Goal: Navigation & Orientation: Find specific page/section

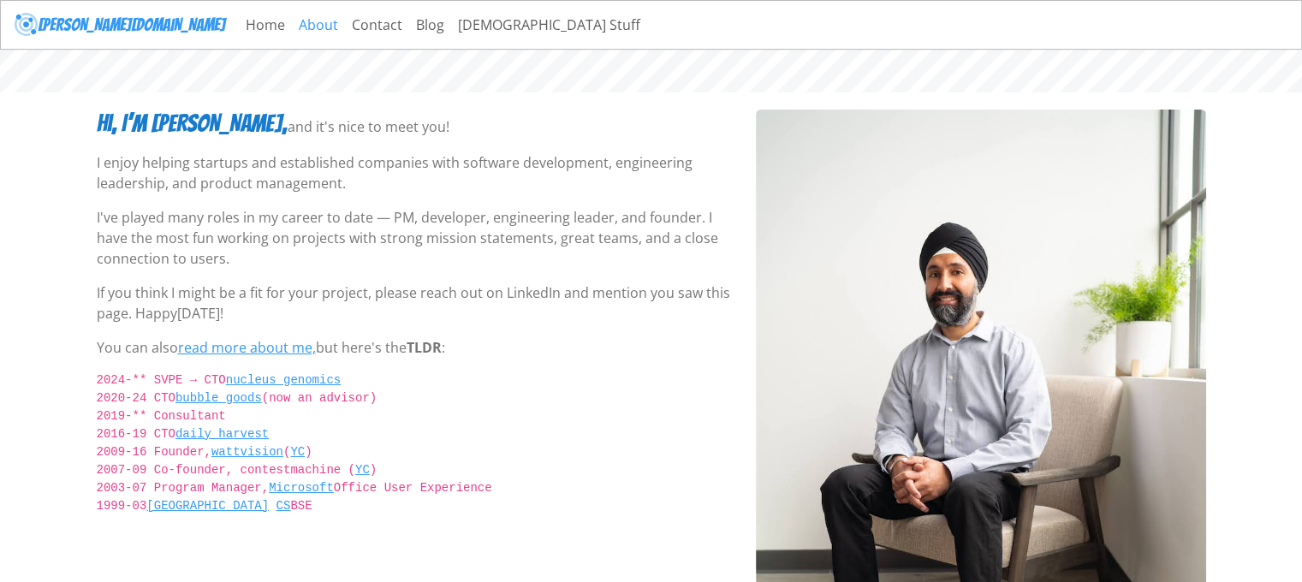
click at [292, 19] on link "About" at bounding box center [318, 25] width 53 height 34
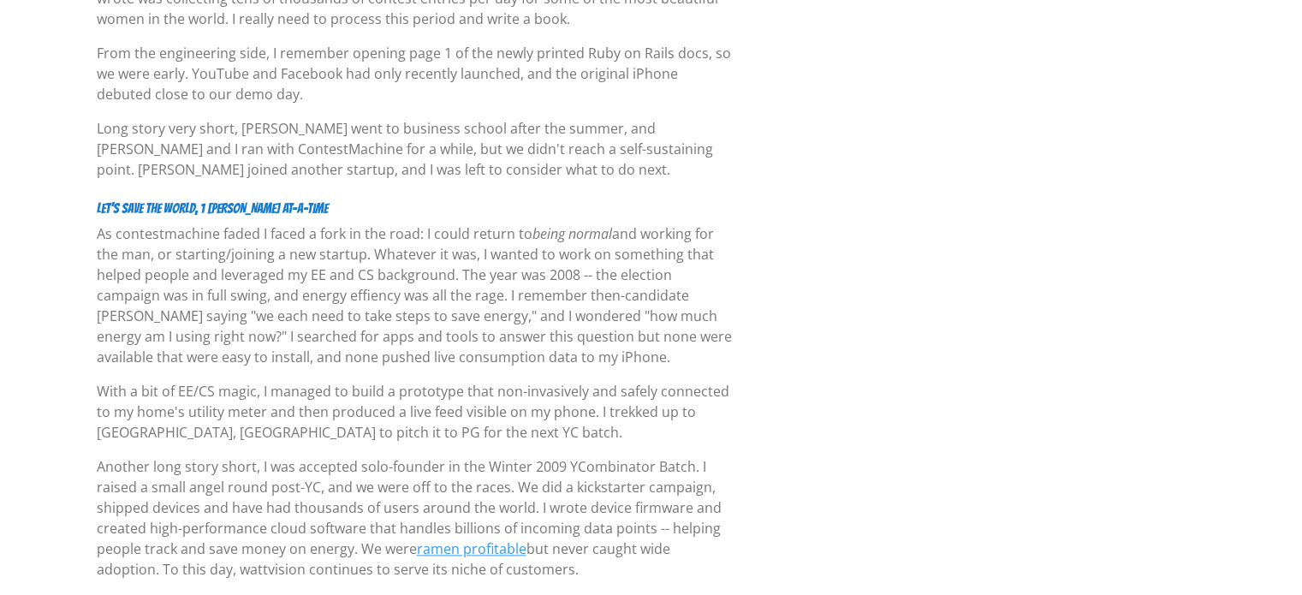
scroll to position [2225, 0]
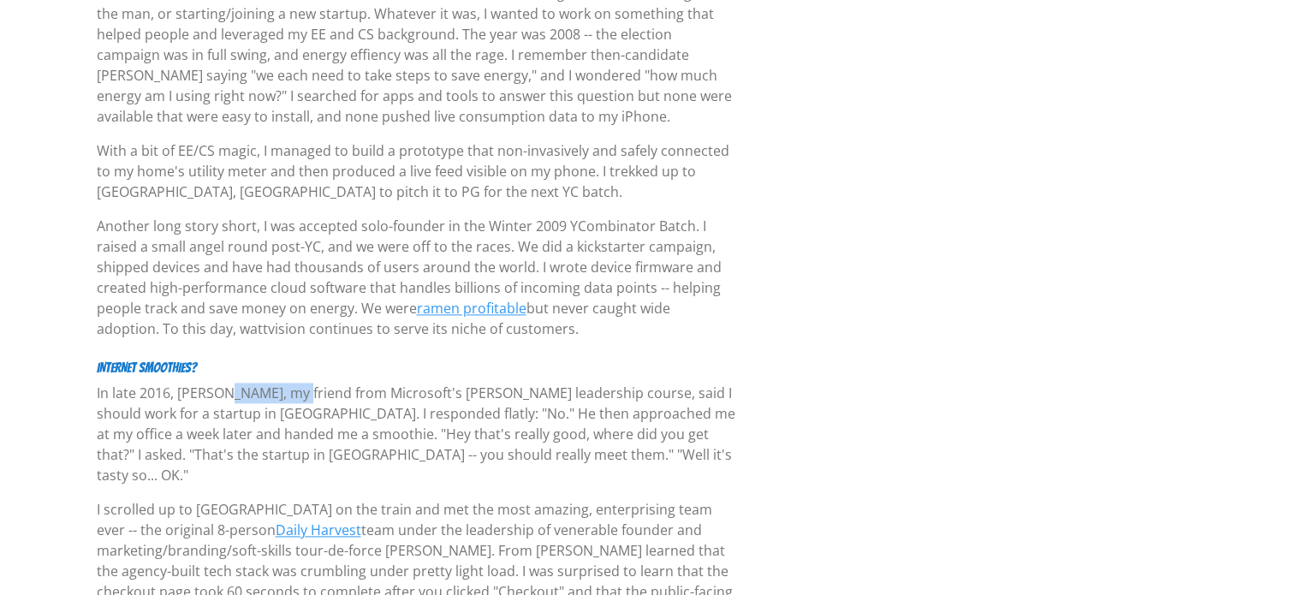
drag, startPoint x: 240, startPoint y: 329, endPoint x: 179, endPoint y: 333, distance: 60.9
click at [179, 382] on p "In late 2016, Jay Bhatti, my friend from Microsoft's Dale Carnegie leadership c…" at bounding box center [416, 433] width 638 height 103
copy p "Jay Bhatti,"
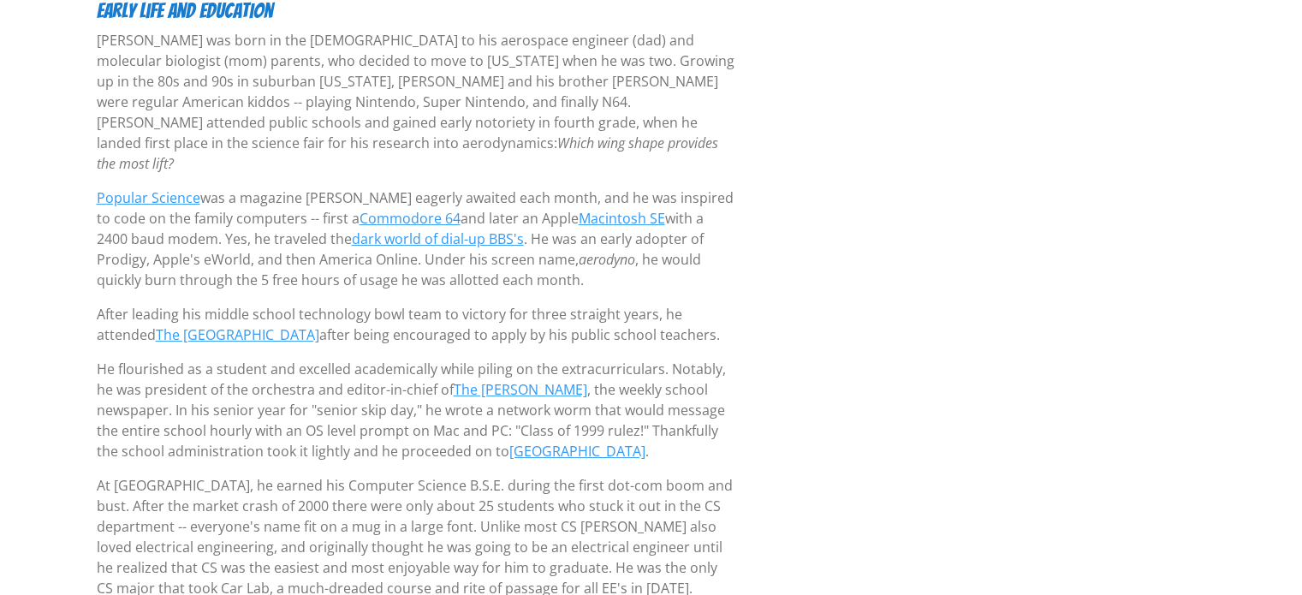
scroll to position [0, 0]
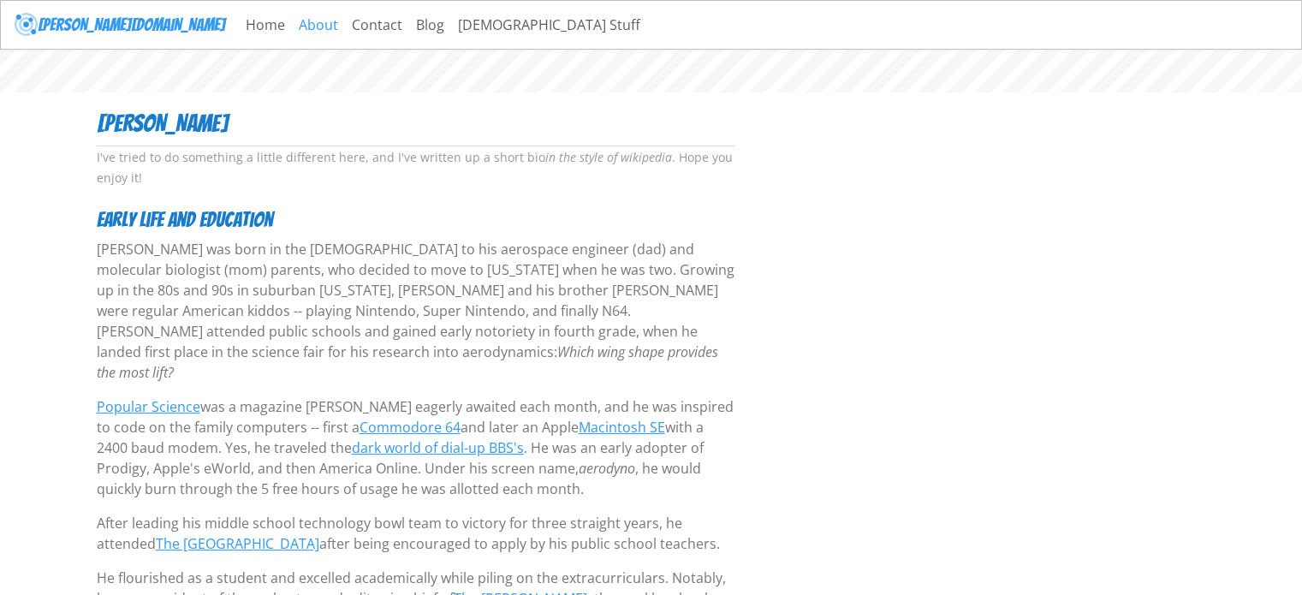
click at [292, 20] on link "About" at bounding box center [318, 25] width 53 height 34
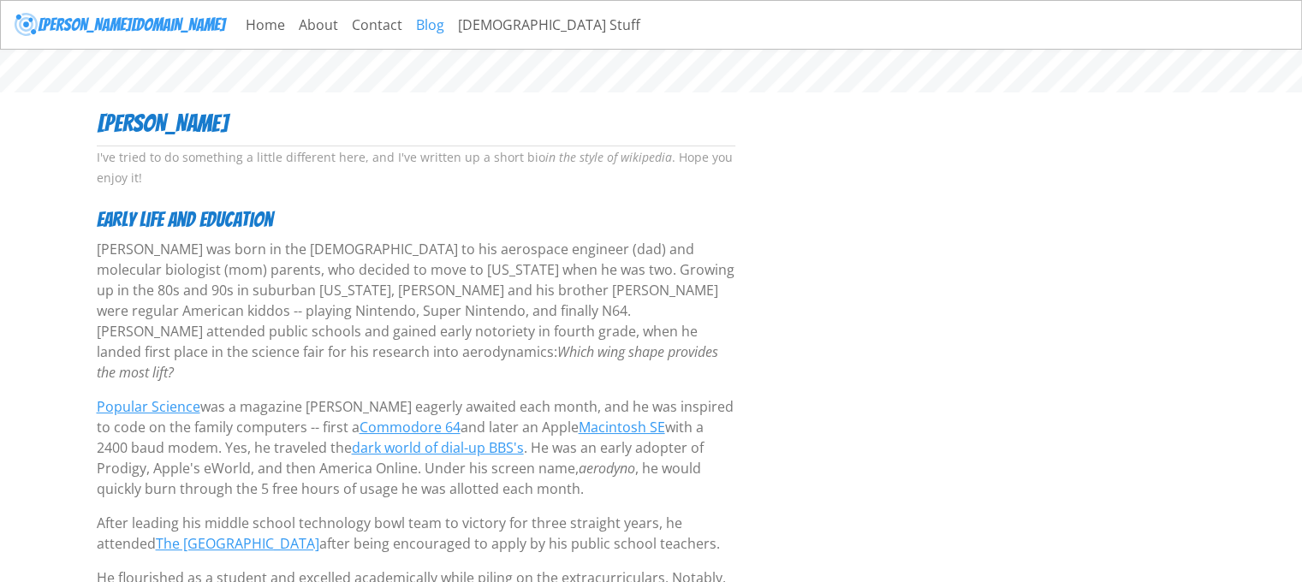
click at [409, 22] on link "Blog" at bounding box center [430, 25] width 42 height 34
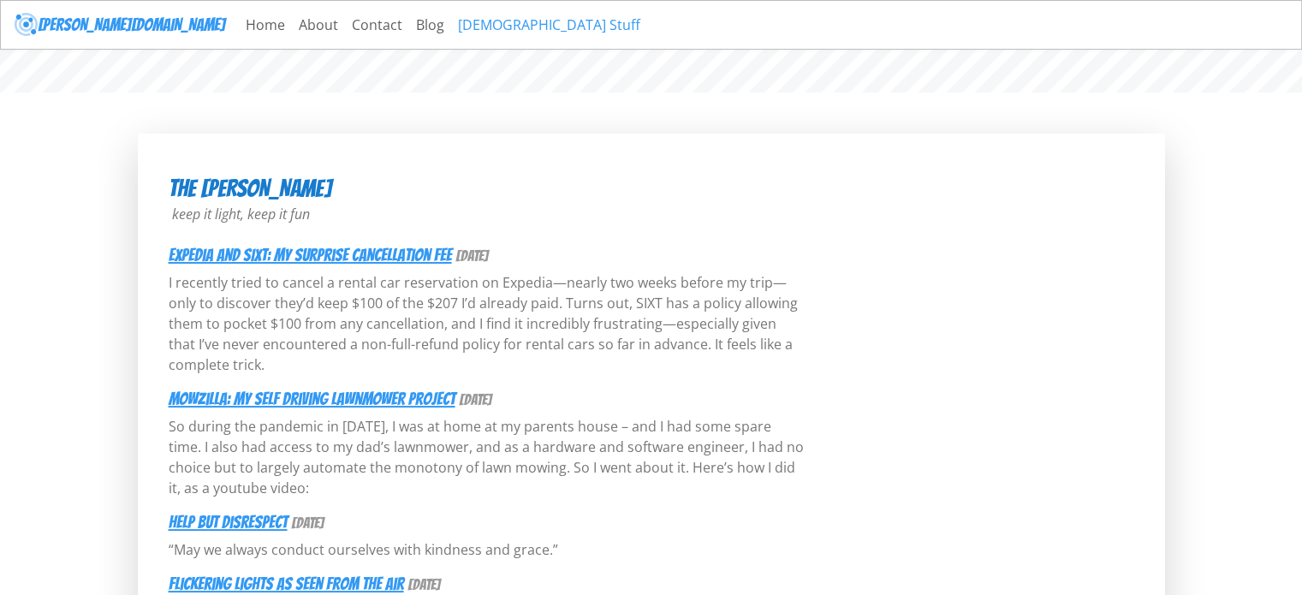
click at [451, 18] on link "[DEMOGRAPHIC_DATA] Stuff" at bounding box center [549, 25] width 196 height 34
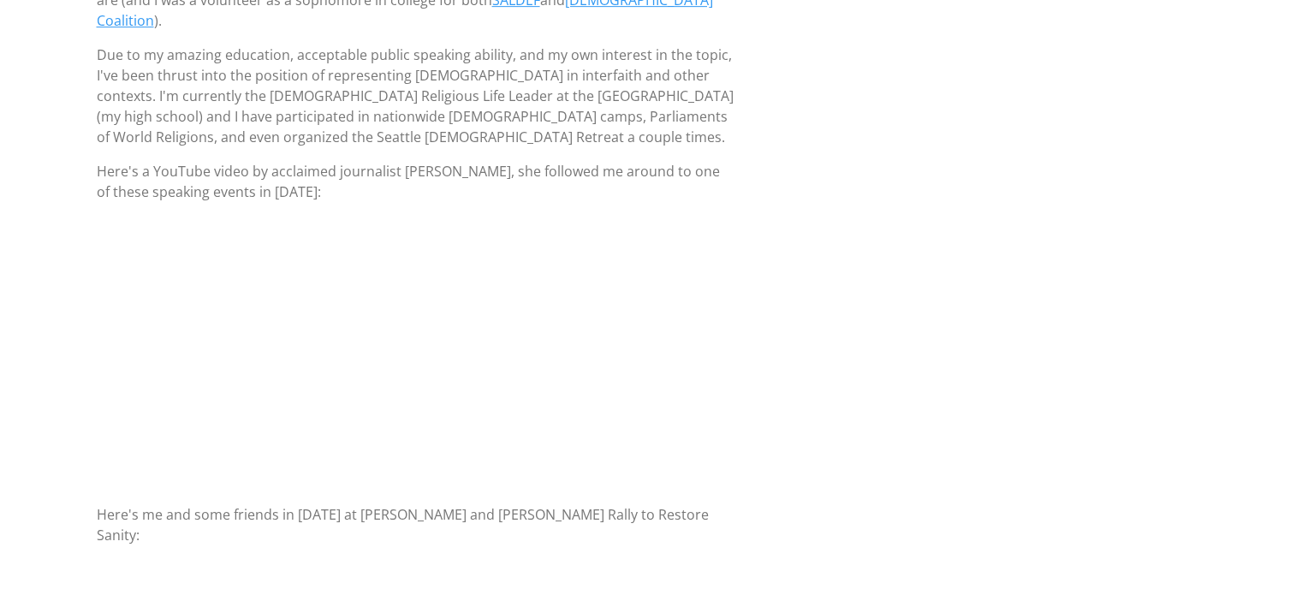
scroll to position [839, 0]
